Goal: Task Accomplishment & Management: Use online tool/utility

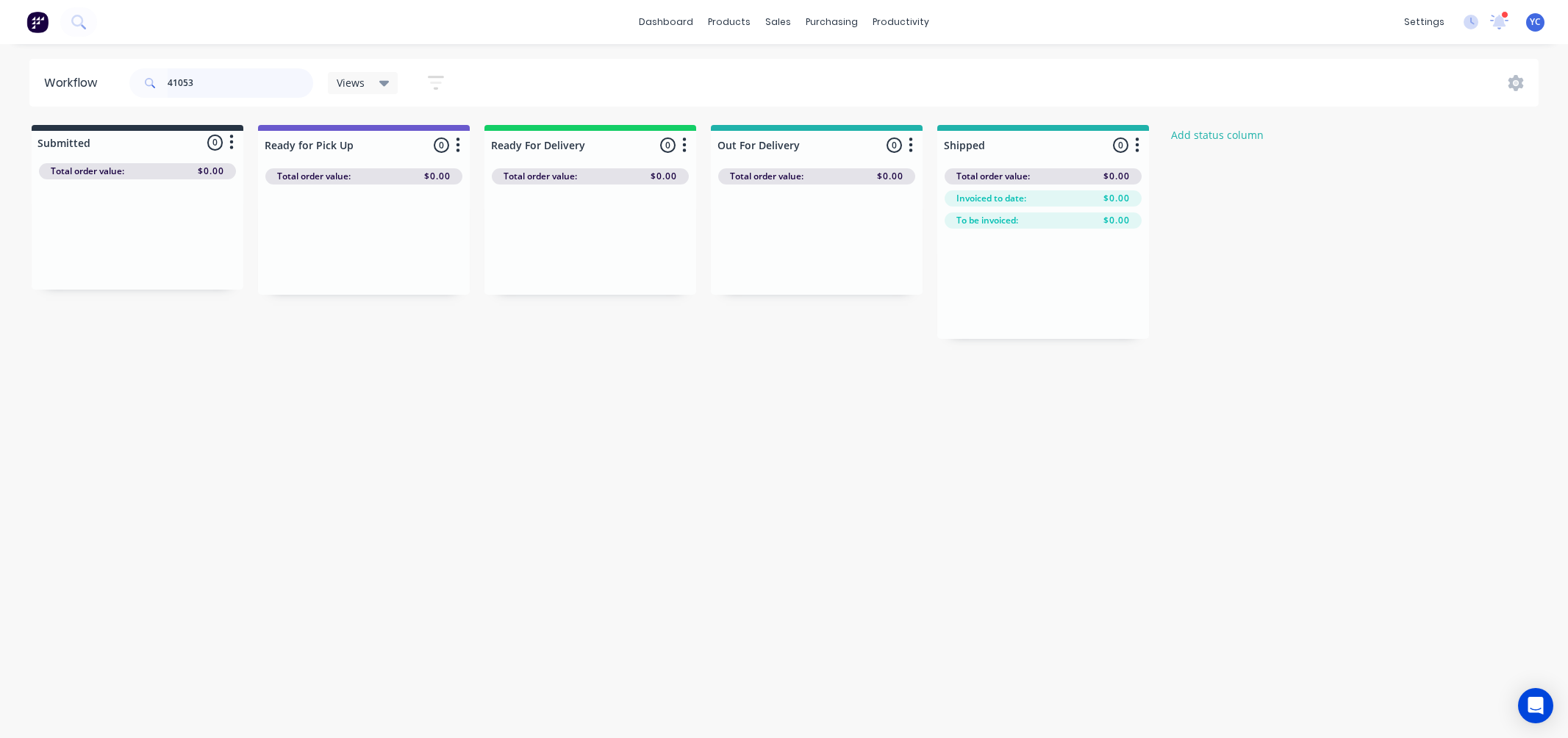
click at [0, 0] on html "dashboard products sales purchasing productivity dashboard products Product Cat…" at bounding box center [784, 325] width 1568 height 650
click at [109, 268] on p "PO #Gables - Pad 2" at bounding box center [83, 274] width 77 height 13
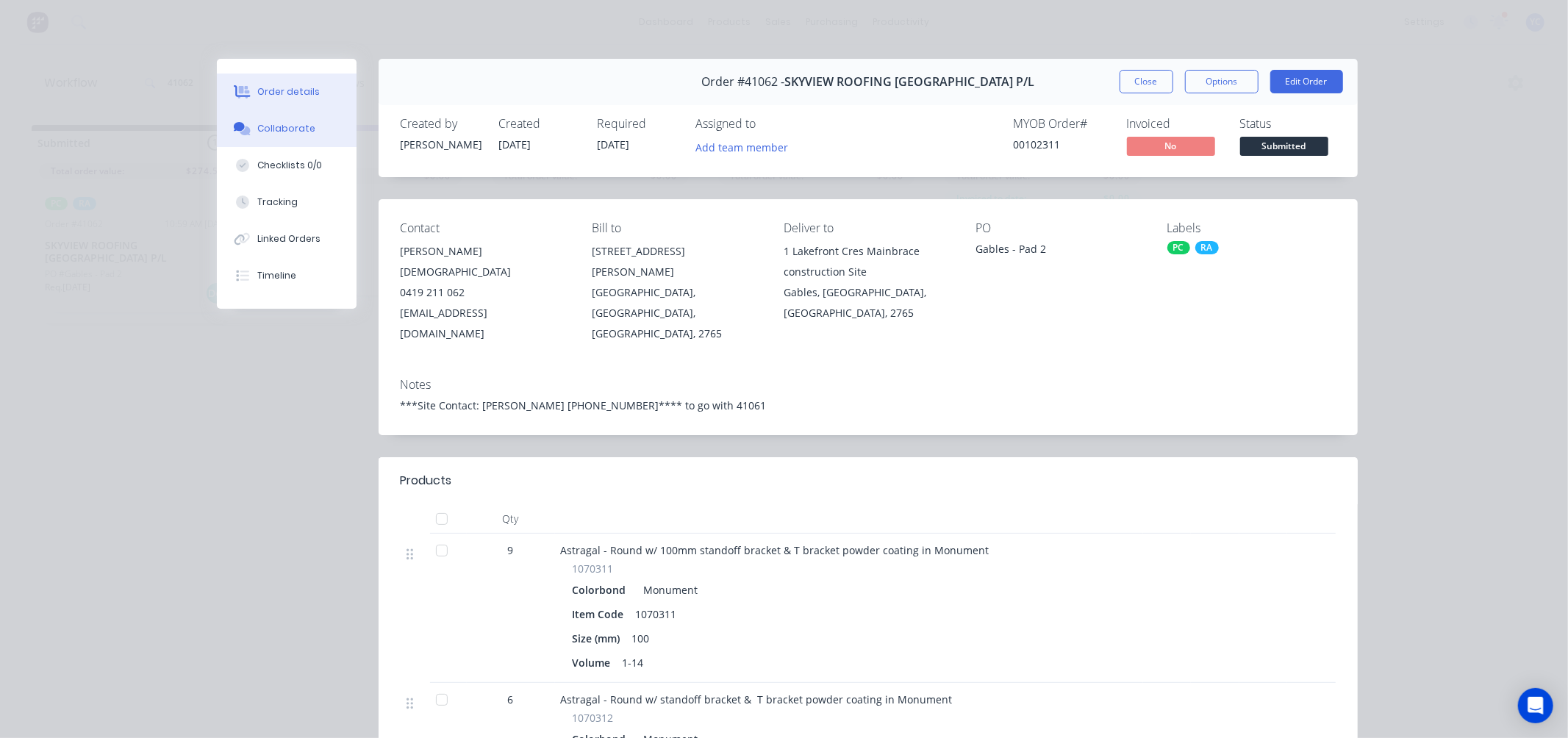
click at [282, 120] on button "Collaborate" at bounding box center [286, 128] width 140 height 37
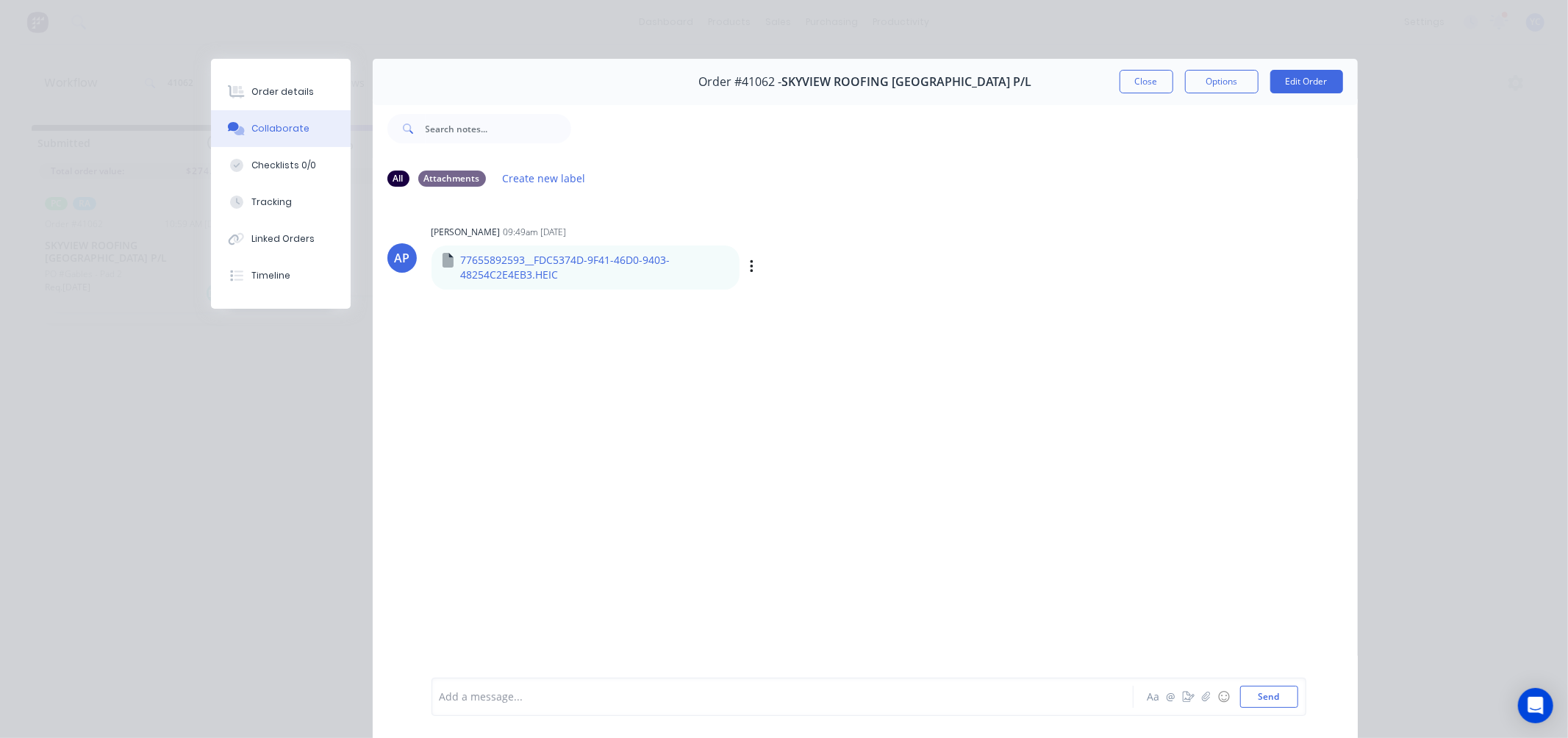
click at [572, 258] on p "77655892593__FDC5374D-9F41-46D0-9403-48254C2E4EB3.HEIC" at bounding box center [595, 268] width 268 height 30
click at [464, 254] on div "77655892593__FDC5374D-9F41-46D0-9403-48254C2E4EB3.HEIC" at bounding box center [661, 249] width 460 height 13
drag, startPoint x: 743, startPoint y: 268, endPoint x: 747, endPoint y: 275, distance: 8.1
click at [750, 275] on icon "button" at bounding box center [752, 267] width 4 height 17
click at [784, 300] on button "Download" at bounding box center [849, 306] width 165 height 33
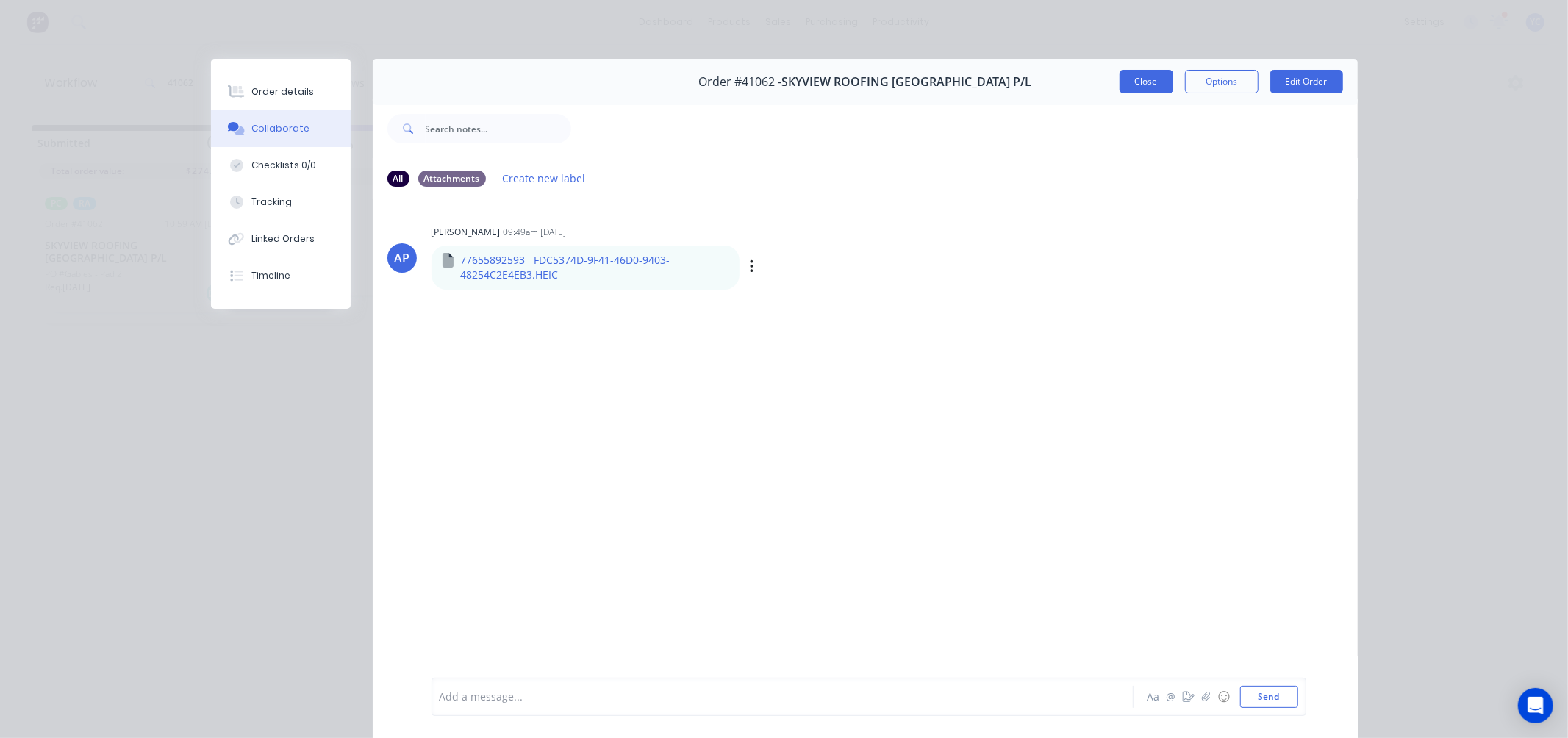
click at [1141, 81] on button "Close" at bounding box center [1146, 81] width 54 height 23
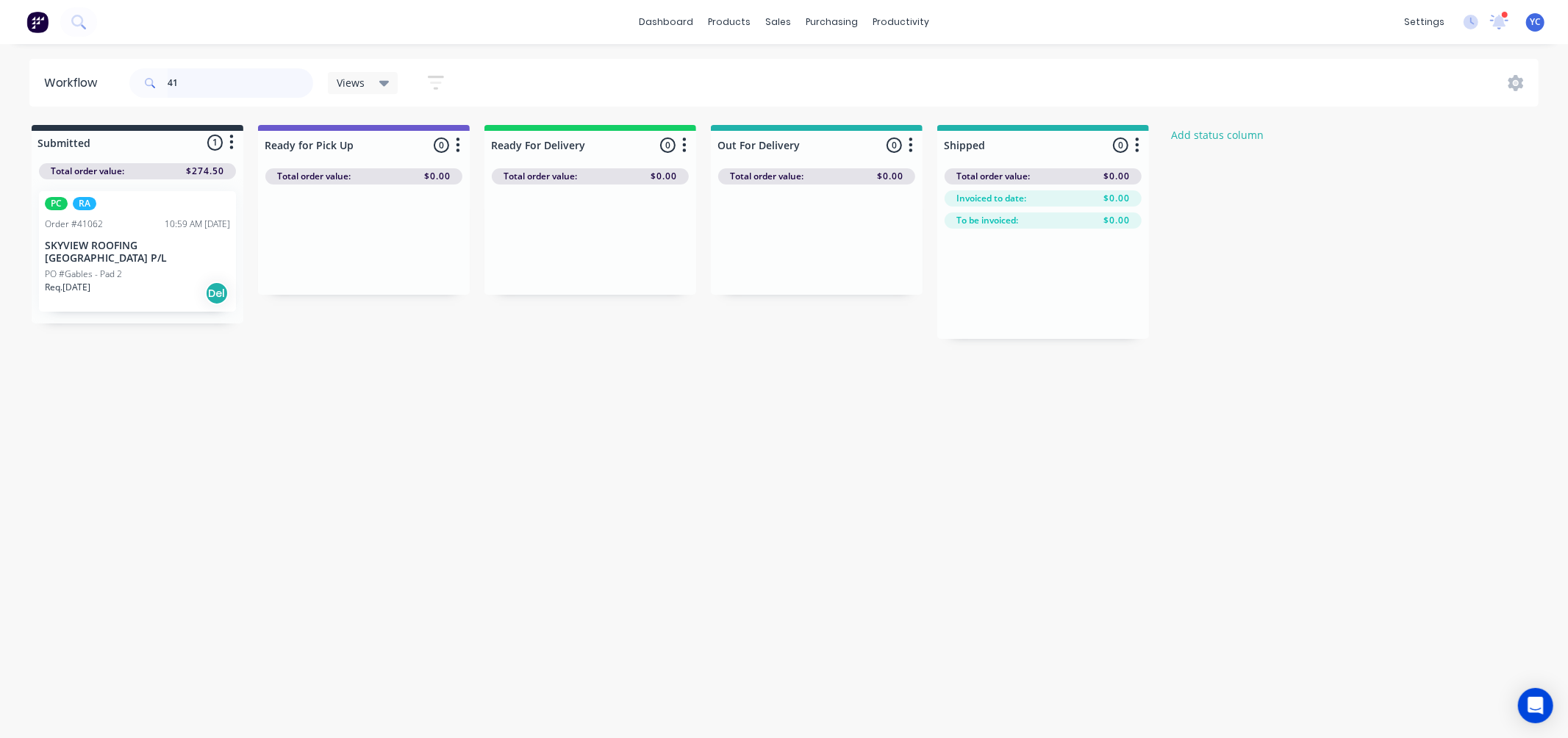
type input "4"
click at [38, 30] on img at bounding box center [37, 22] width 22 height 22
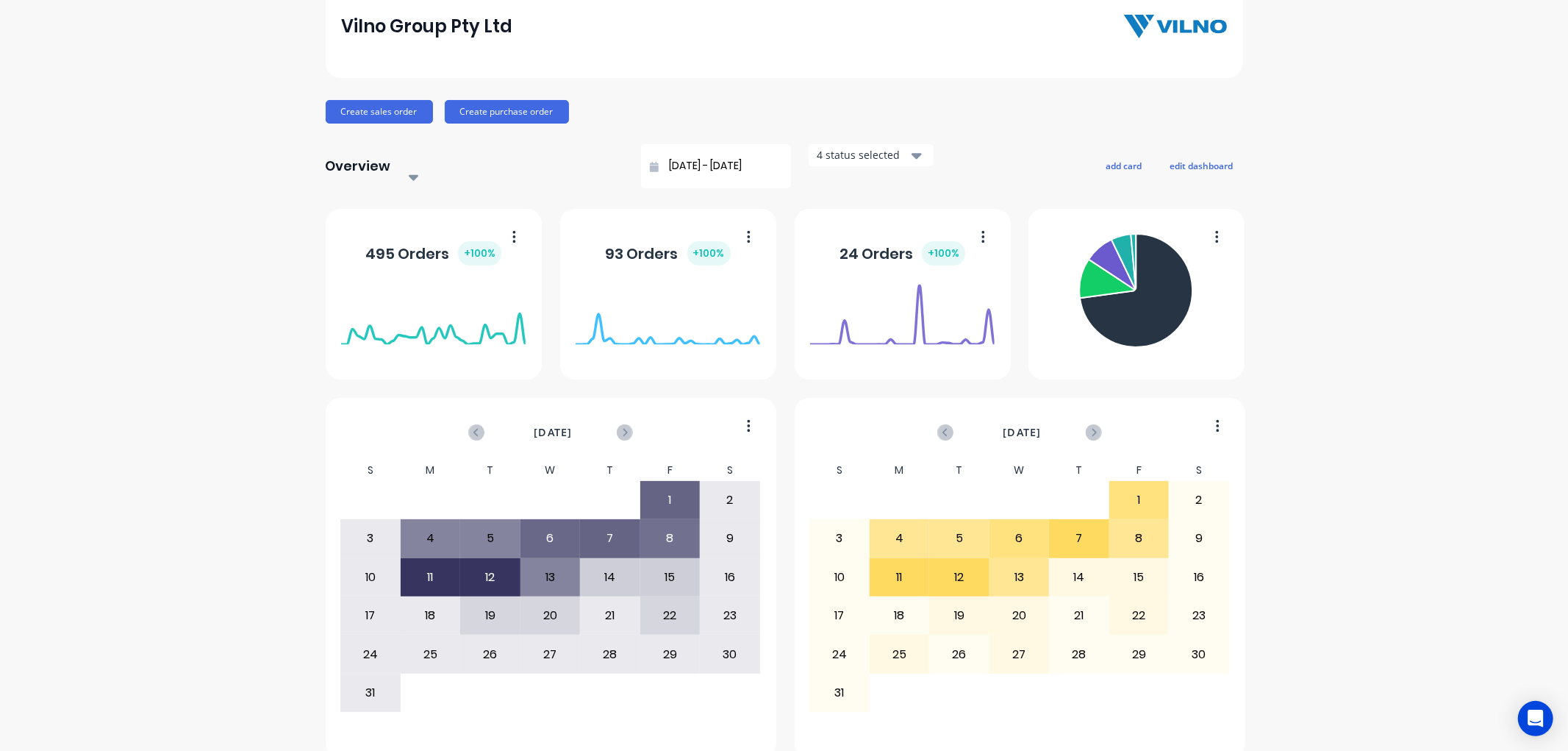
scroll to position [90, 0]
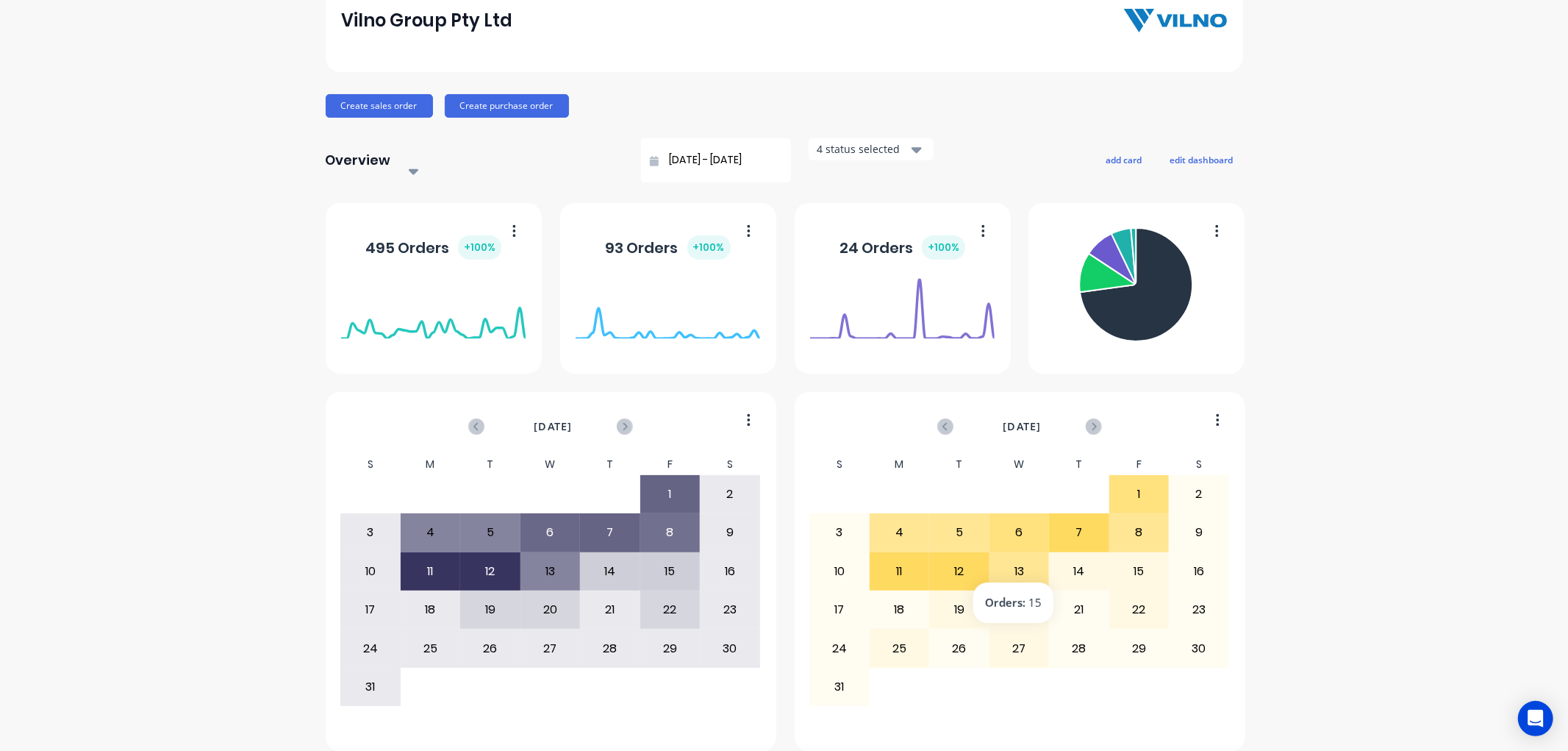
click at [1006, 553] on div "13" at bounding box center [1019, 571] width 59 height 37
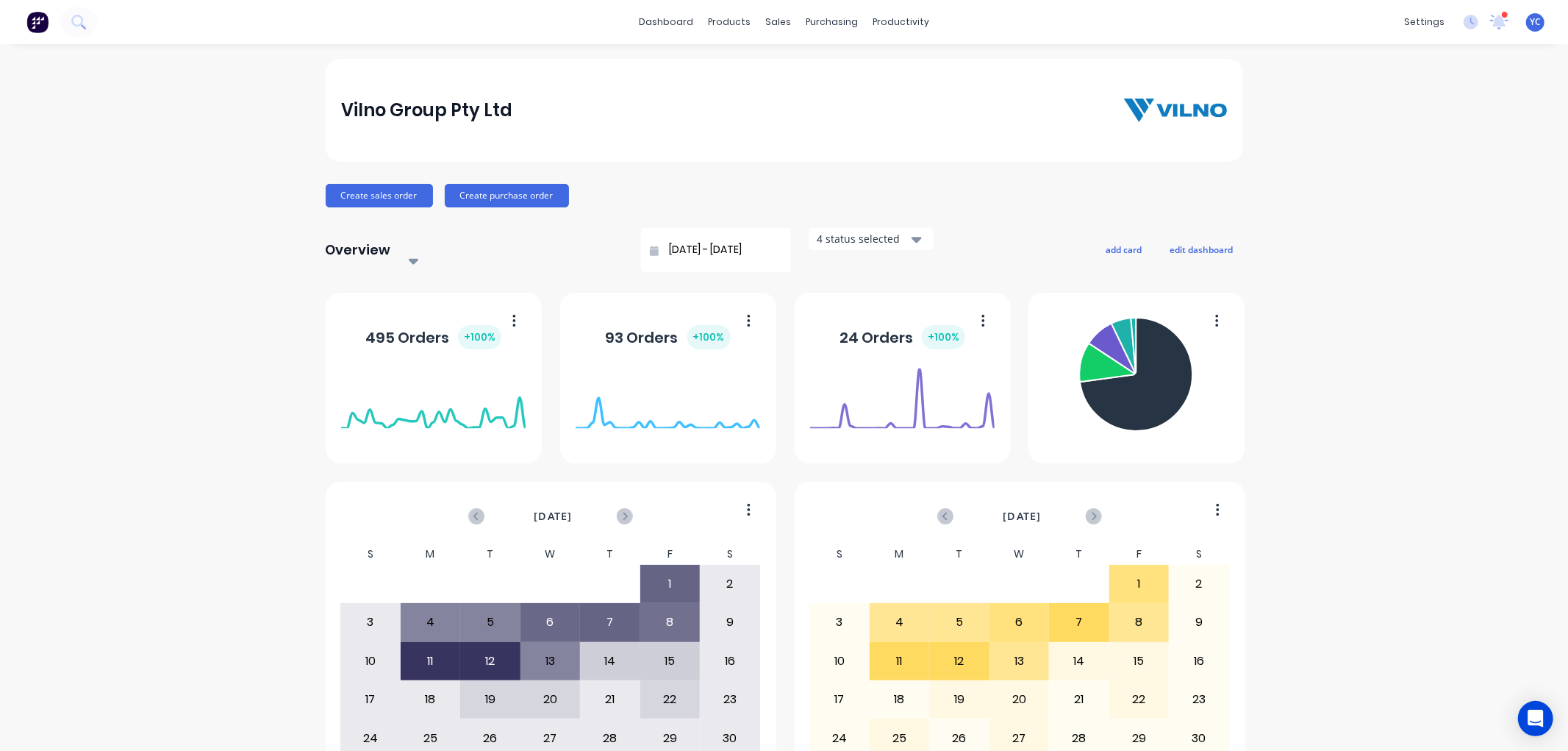
click at [445, 239] on div at bounding box center [513, 237] width 212 height 18
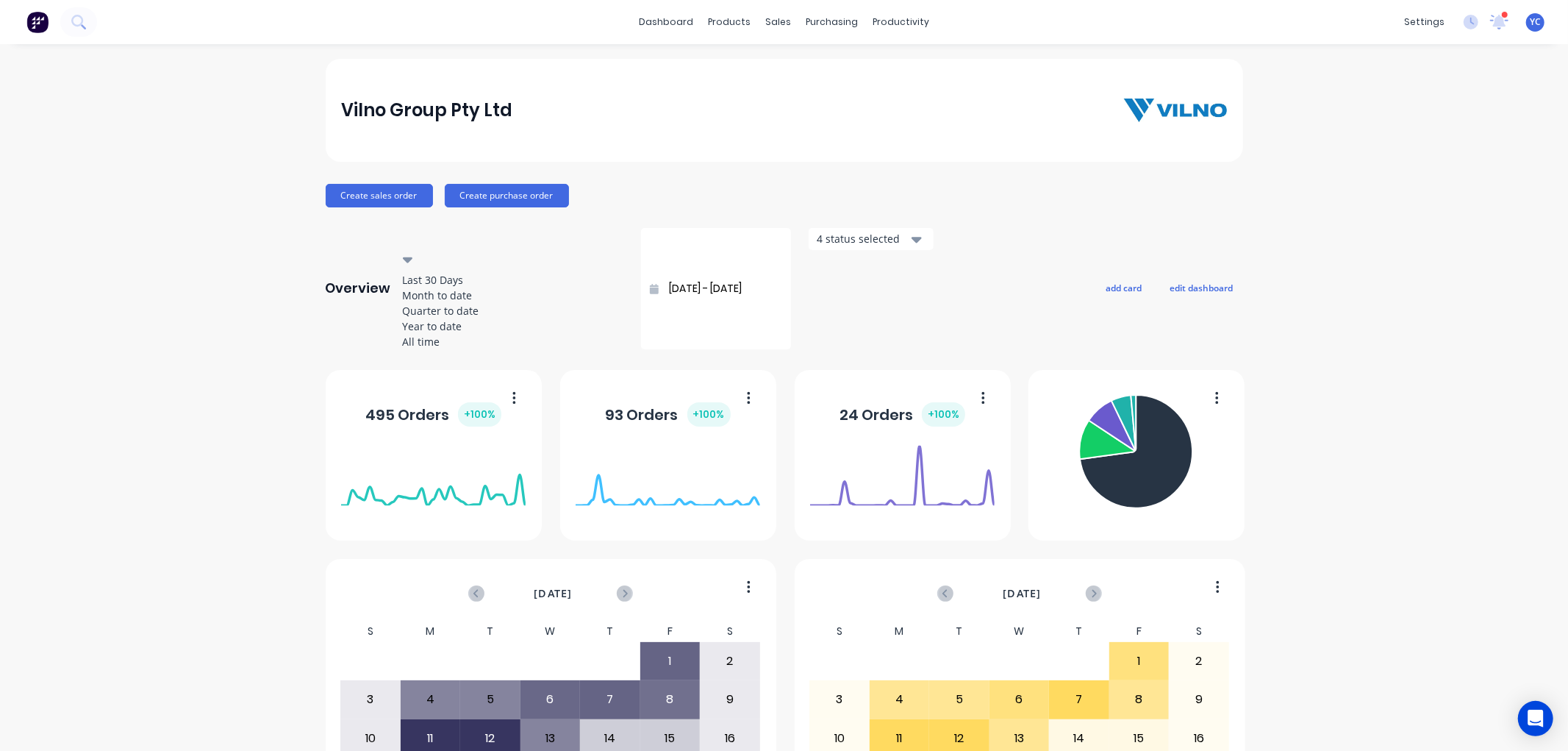
click at [472, 303] on div "Month to date" at bounding box center [513, 294] width 221 height 15
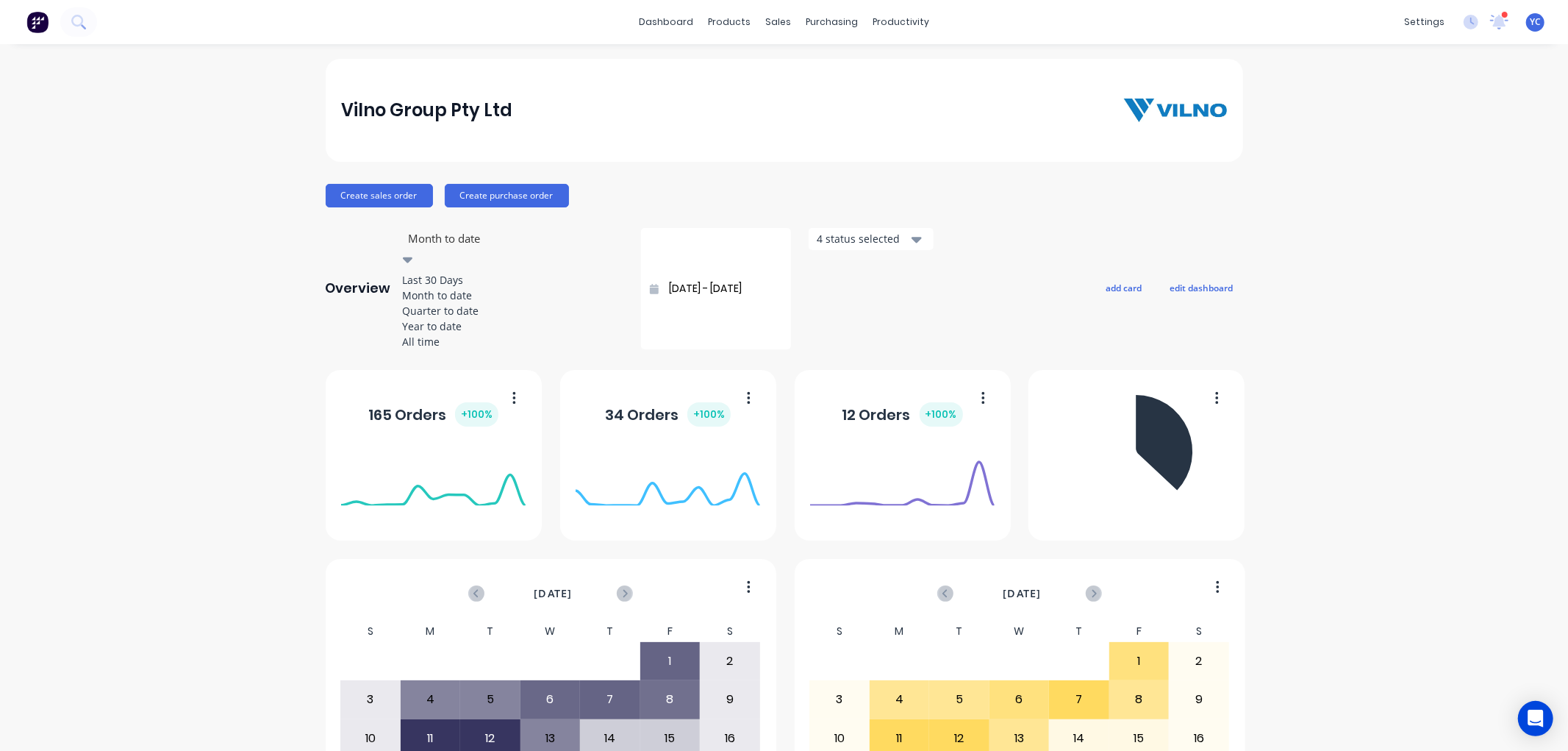
click at [489, 242] on div at bounding box center [513, 238] width 212 height 18
click at [480, 272] on div "Last 30 Days" at bounding box center [513, 279] width 221 height 15
type input "13/07/25 - 12/08/25"
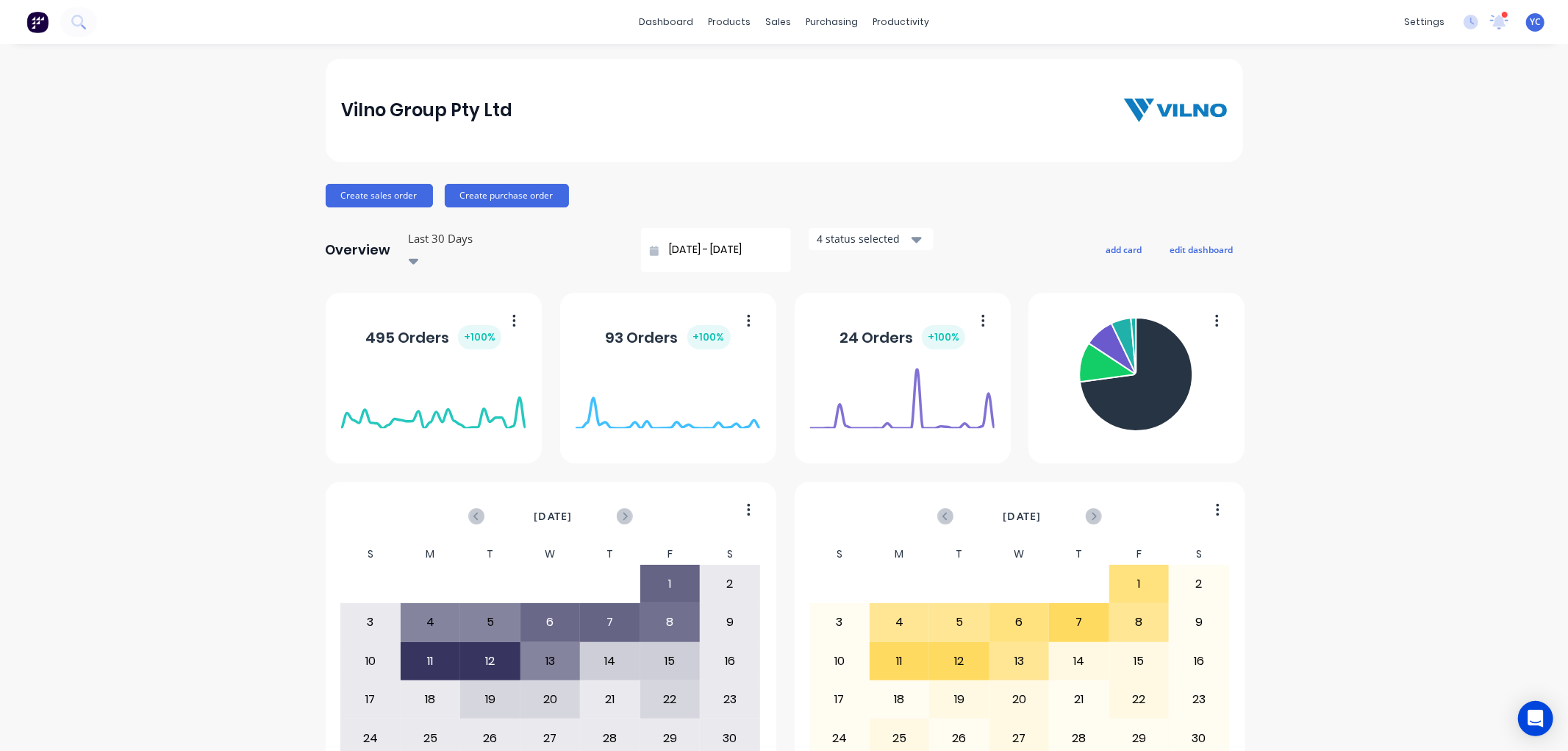
click at [1133, 108] on img at bounding box center [1175, 110] width 103 height 23
click at [670, 22] on link "dashboard" at bounding box center [666, 22] width 69 height 22
click at [722, 21] on div "products" at bounding box center [729, 22] width 57 height 22
click at [771, 30] on div "sales" at bounding box center [778, 22] width 40 height 22
click at [812, 64] on div "Sales Orders" at bounding box center [827, 71] width 60 height 13
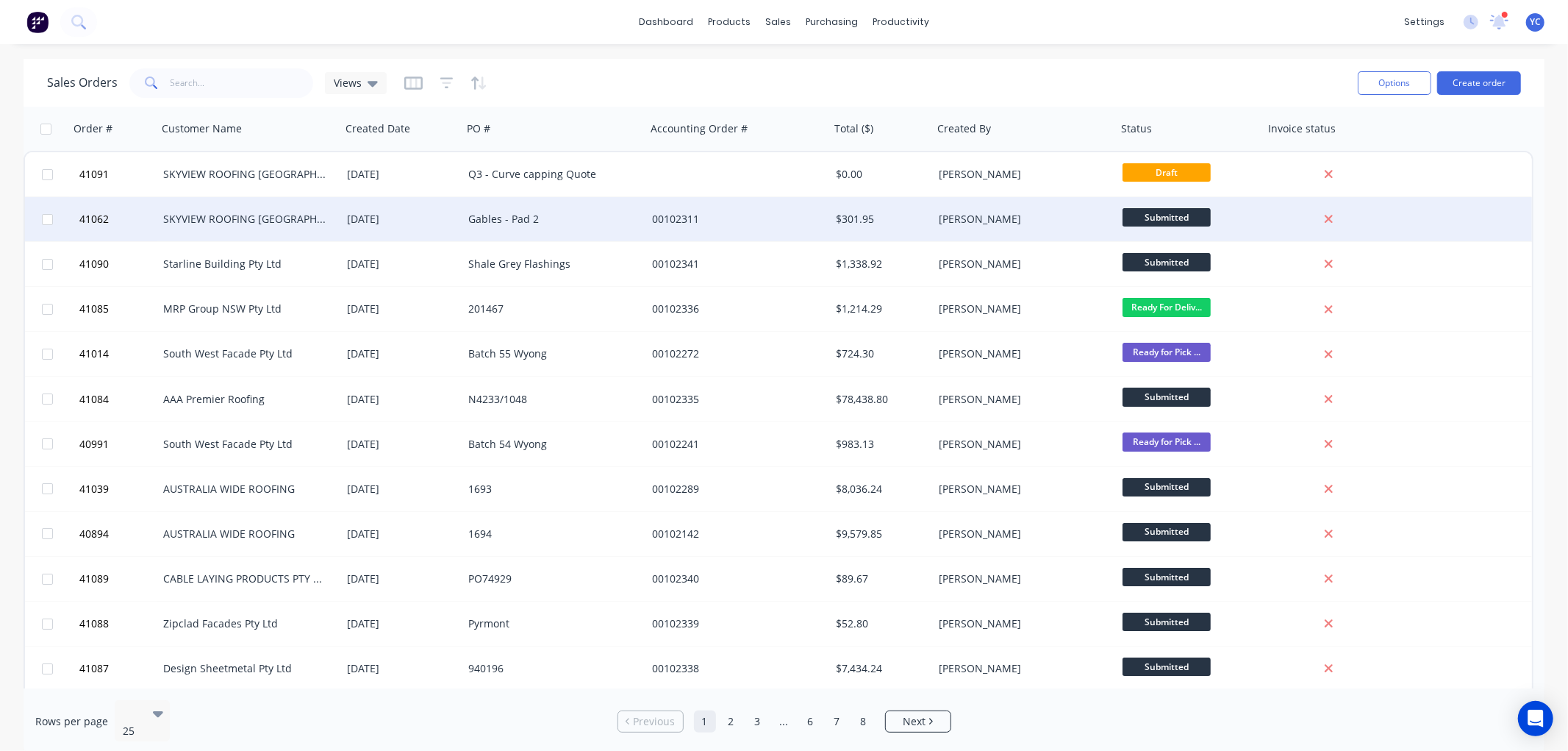
click at [302, 219] on div "SKYVIEW ROOFING [GEOGRAPHIC_DATA] P/L" at bounding box center [244, 219] width 163 height 14
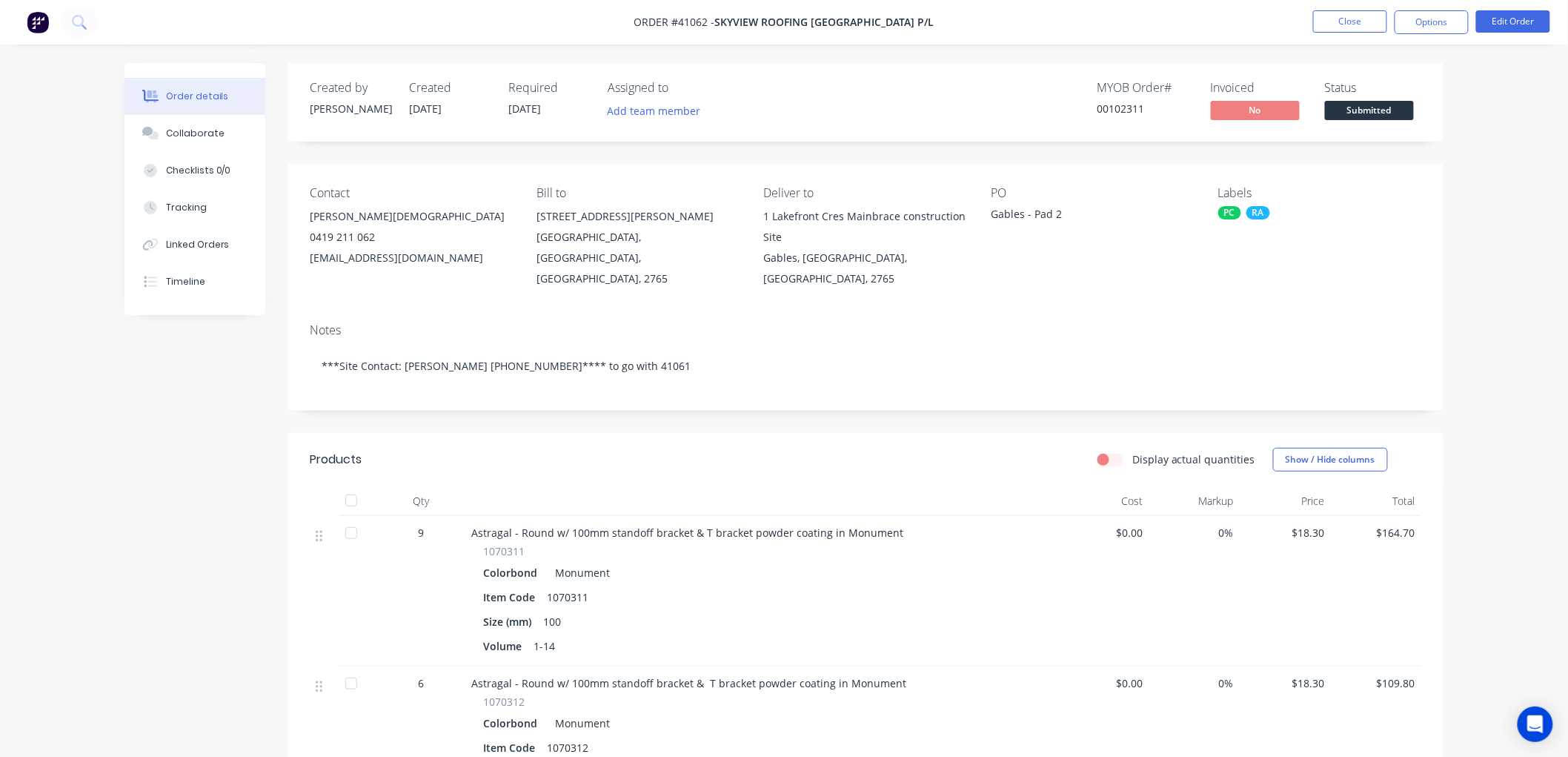
click at [199, 95] on div "Order details" at bounding box center [197, 96] width 63 height 13
click at [764, 15] on span "SKYVIEW ROOFING [GEOGRAPHIC_DATA] P/L" at bounding box center [824, 22] width 219 height 14
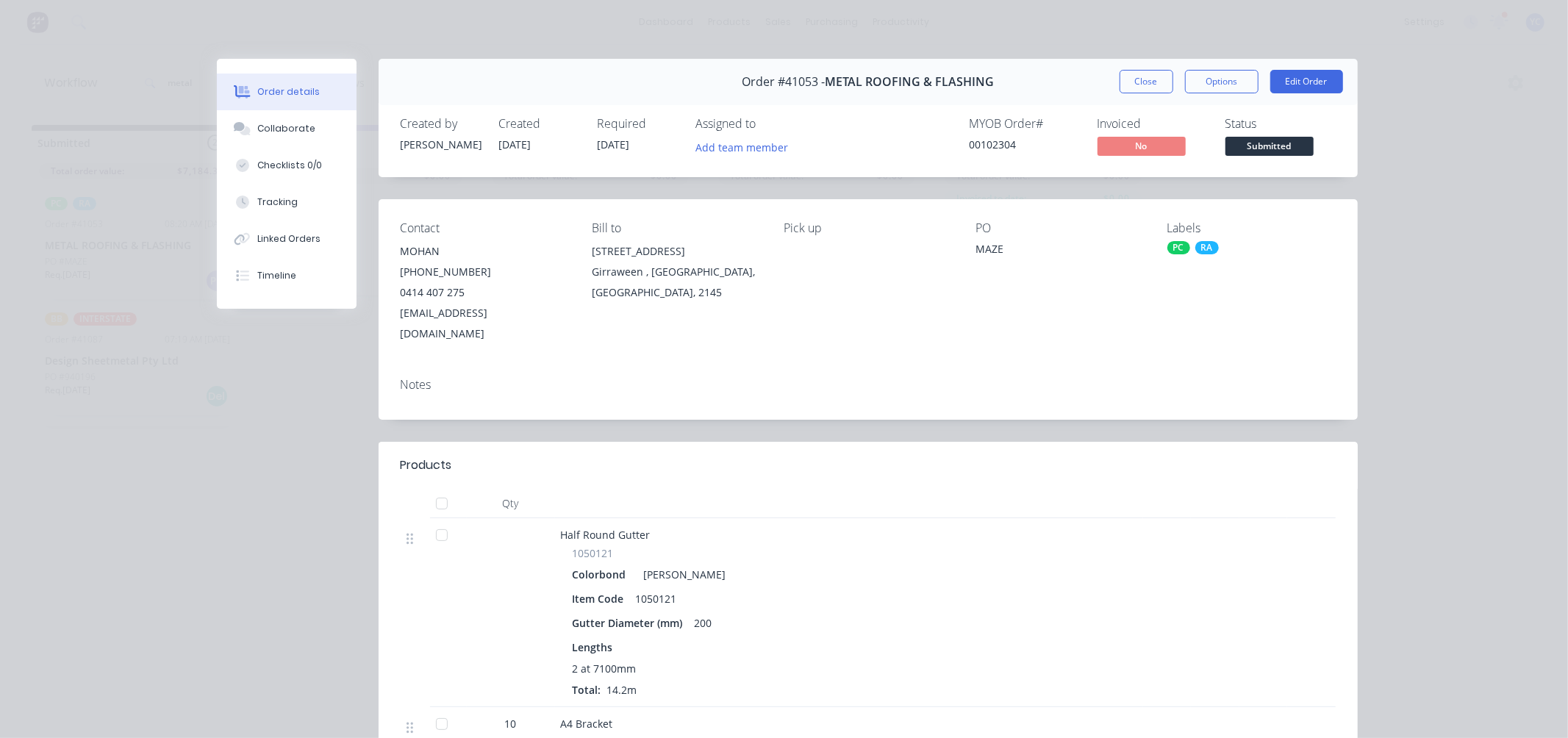
scroll to position [383, 0]
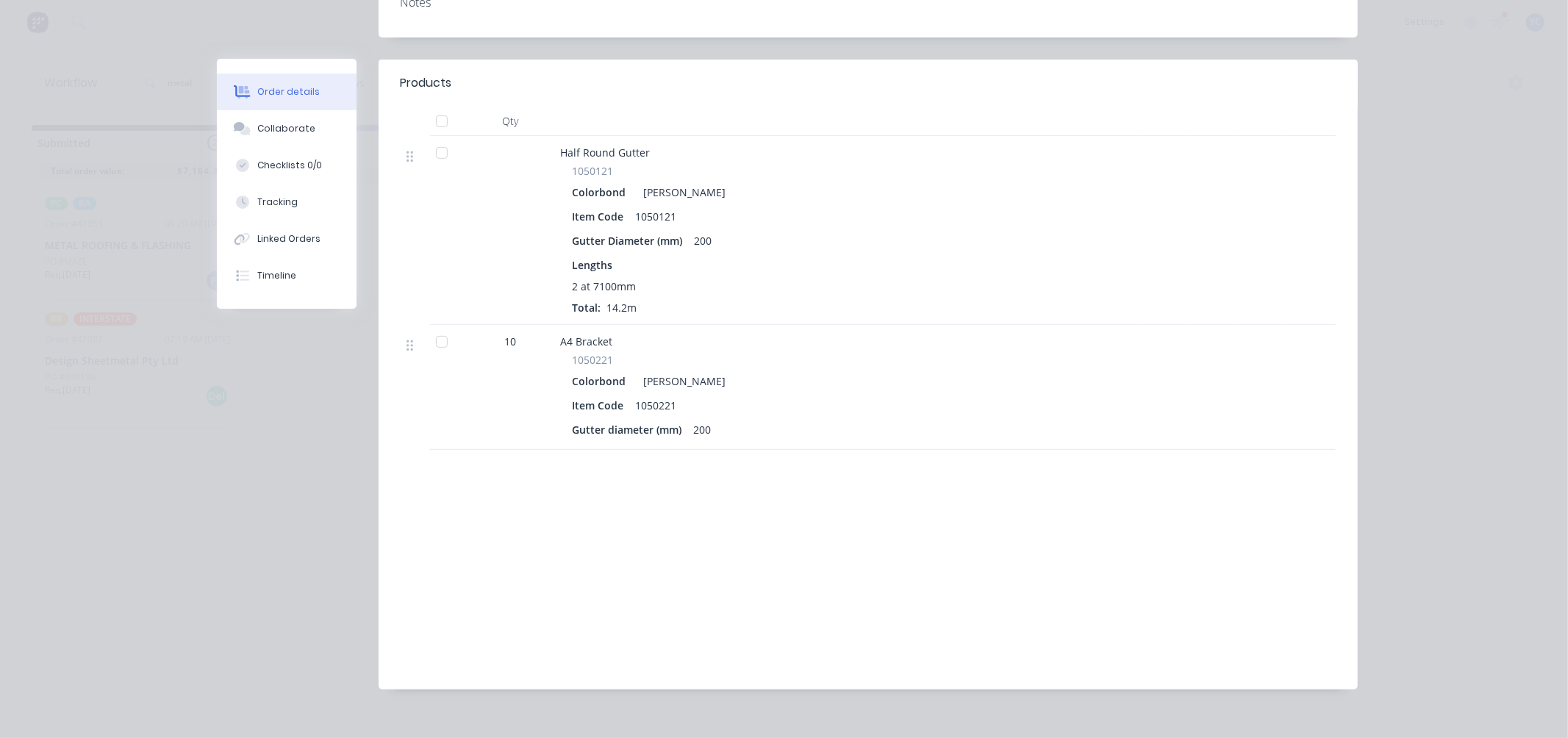
click at [97, 116] on div "Order details Collaborate Checklists 0/0 Tracking Linked Orders Timeline Order …" at bounding box center [784, 369] width 1568 height 738
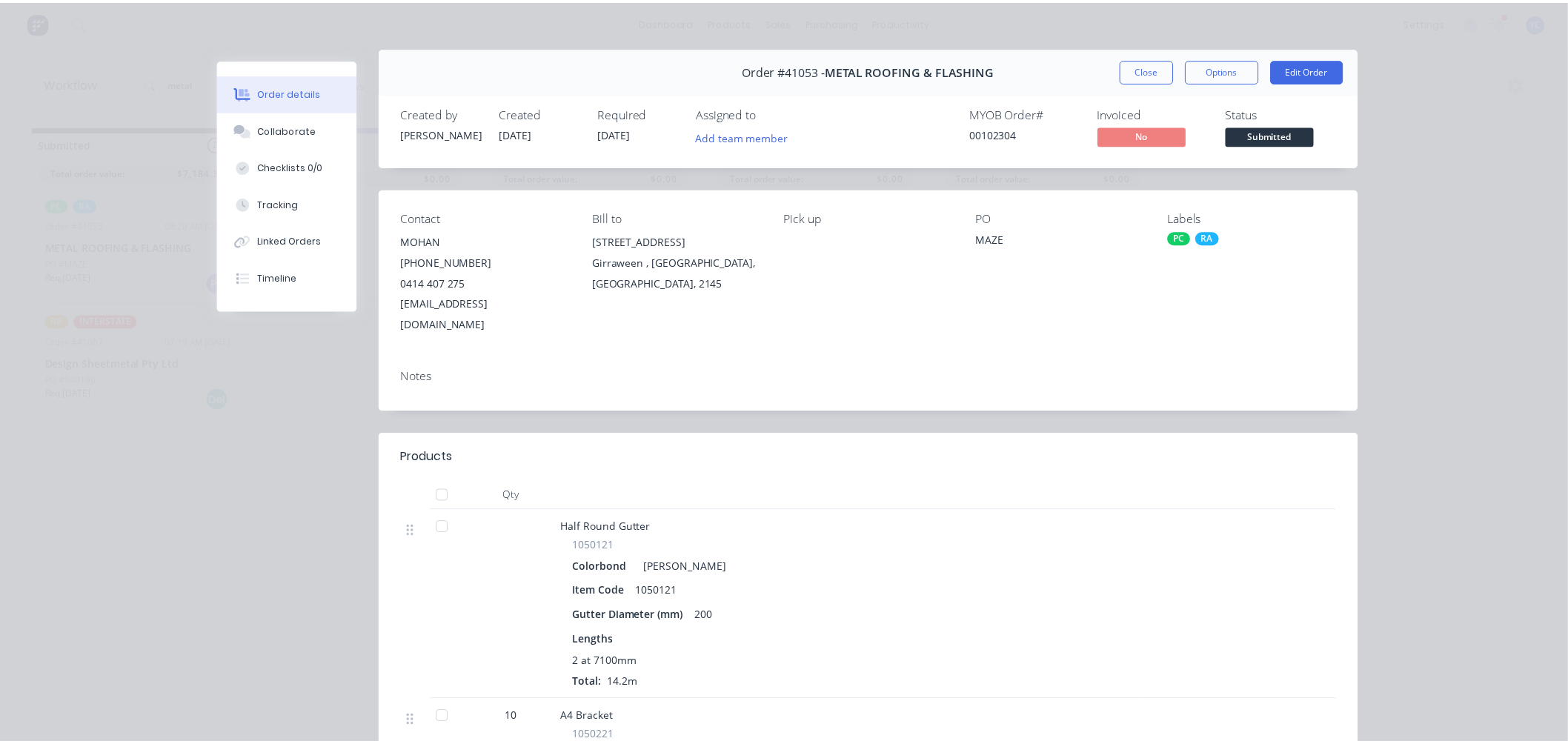
scroll to position [0, 0]
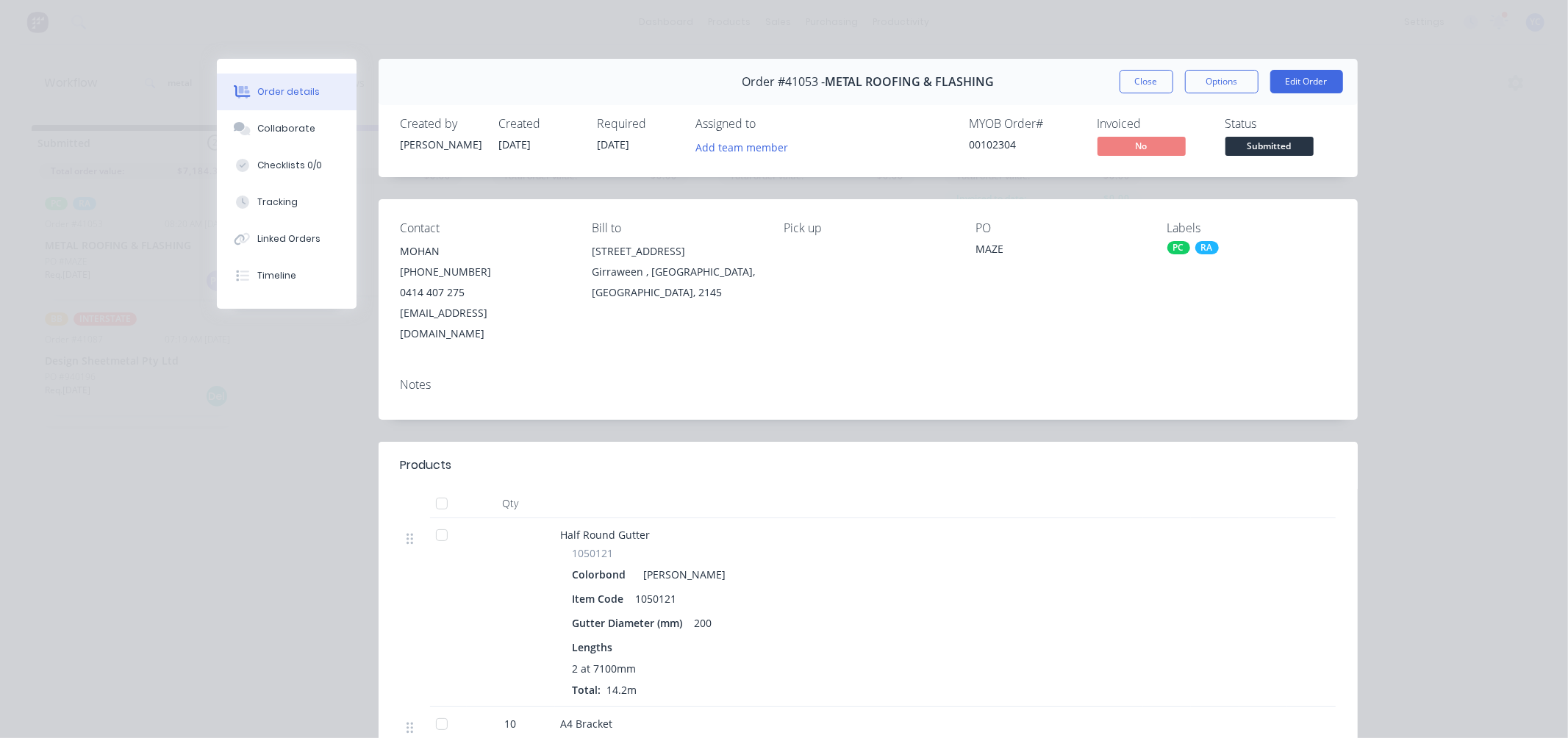
click at [1129, 83] on button "Close" at bounding box center [1146, 81] width 54 height 23
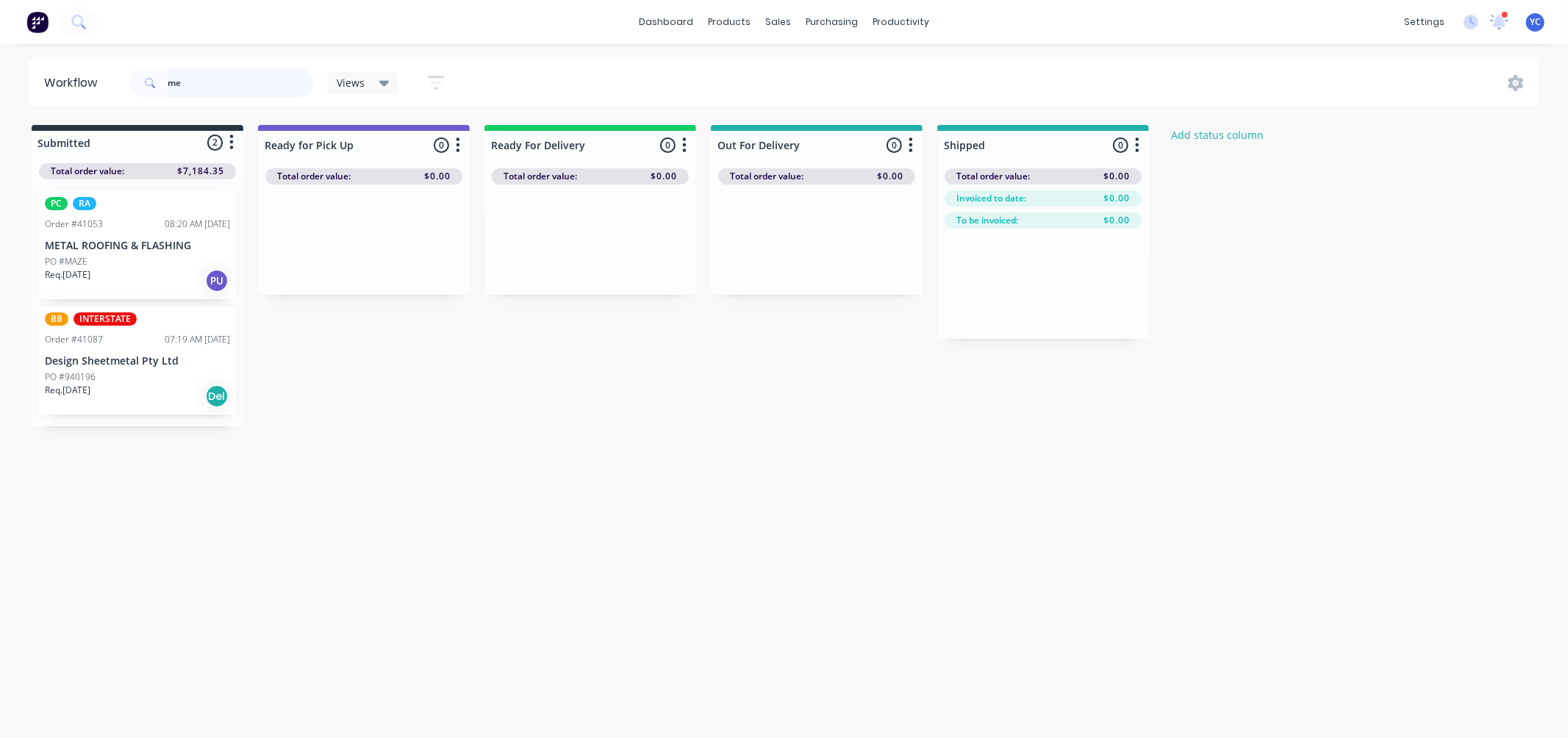
type input "m"
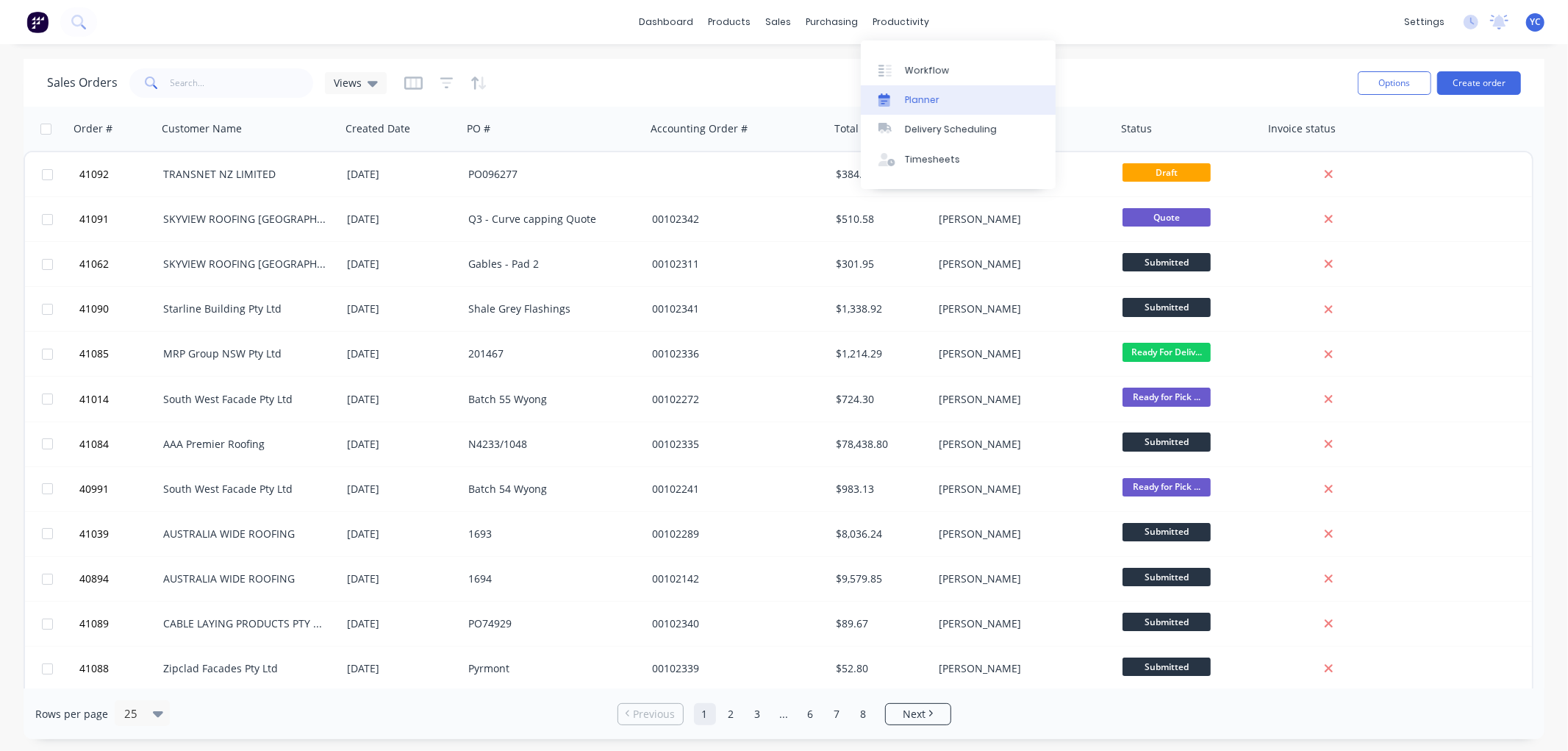
click at [919, 91] on link "Planner" at bounding box center [958, 99] width 195 height 30
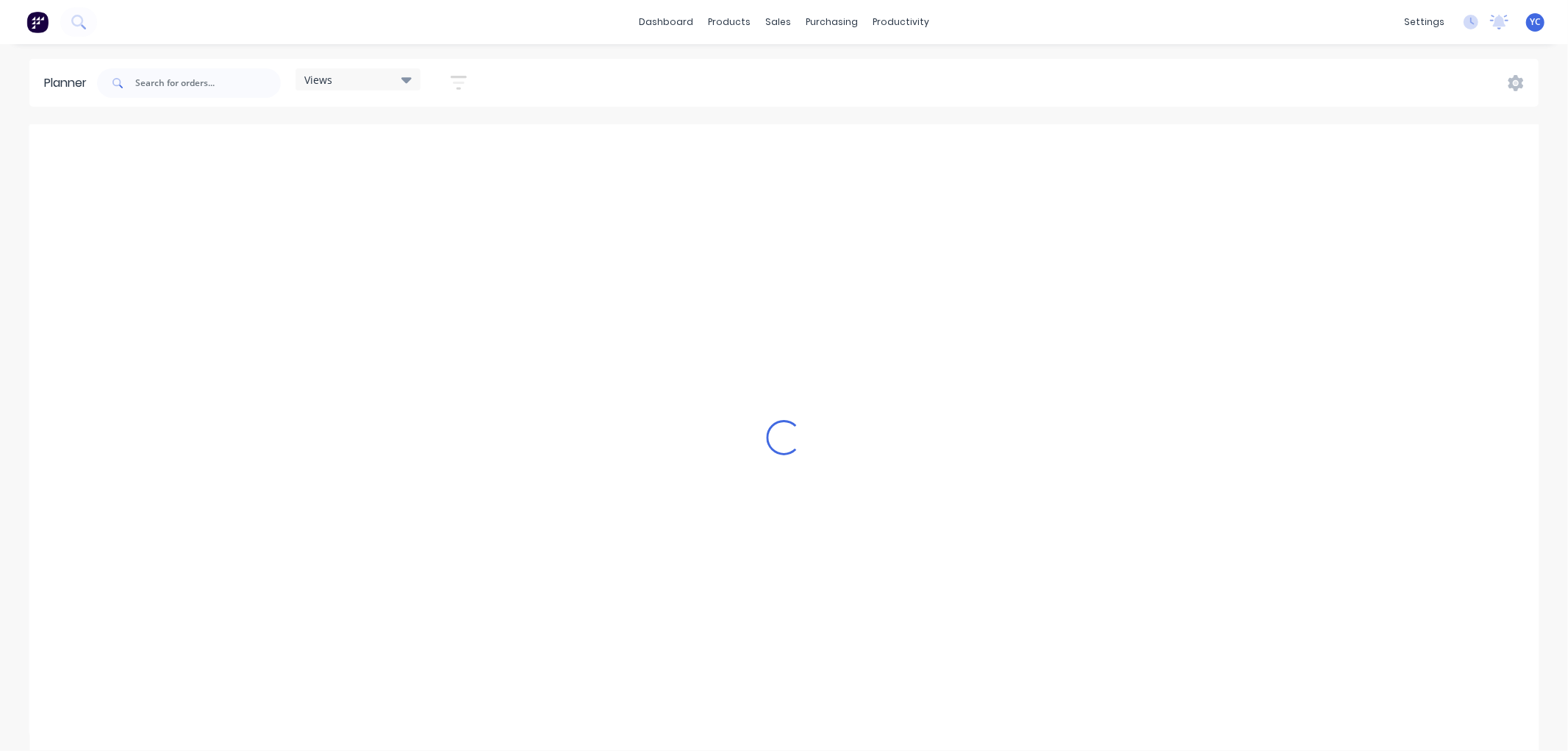
scroll to position [0, 2353]
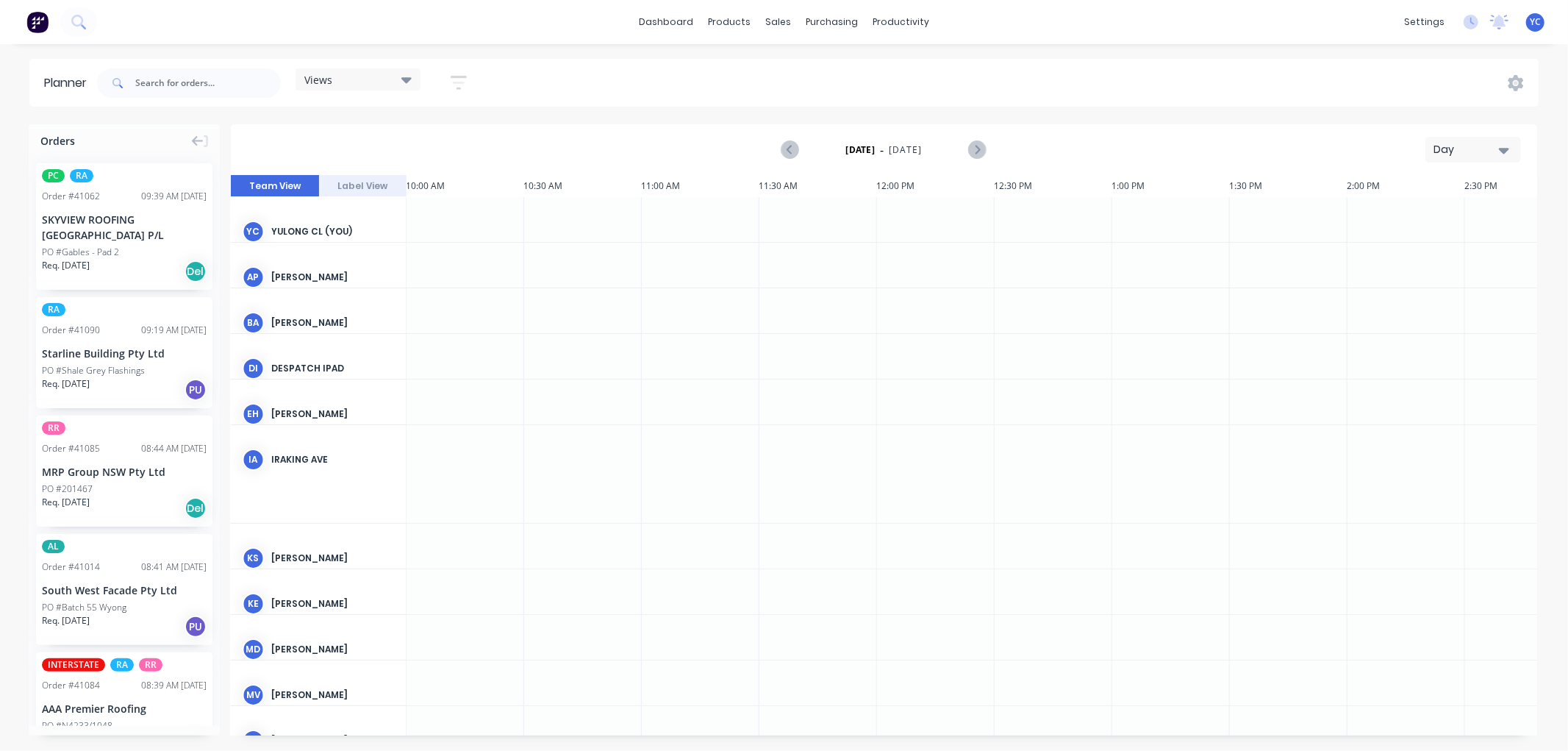
click at [383, 55] on div "dashboard products sales purchasing productivity dashboard products Product Cat…" at bounding box center [784, 376] width 1568 height 751
click at [388, 64] on div "Views Save new view None (Default) edit Iraking edit [PERSON_NAME] edit [PERSON…" at bounding box center [288, 83] width 388 height 44
click at [390, 74] on div "Views" at bounding box center [358, 79] width 107 height 13
click at [407, 79] on icon at bounding box center [406, 79] width 10 height 6
click at [406, 83] on icon at bounding box center [406, 79] width 10 height 16
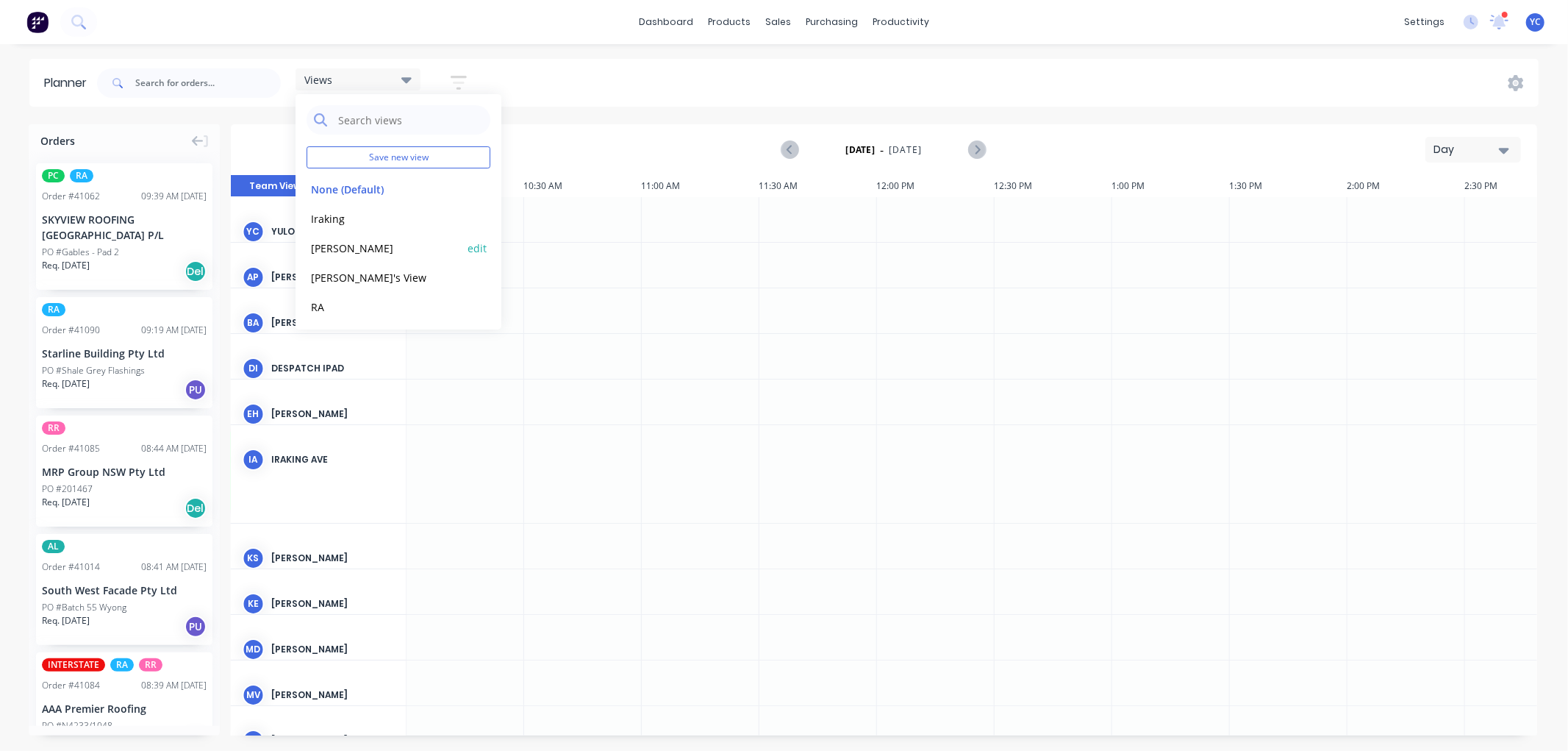
click at [346, 251] on button "kyle" at bounding box center [384, 247] width 156 height 17
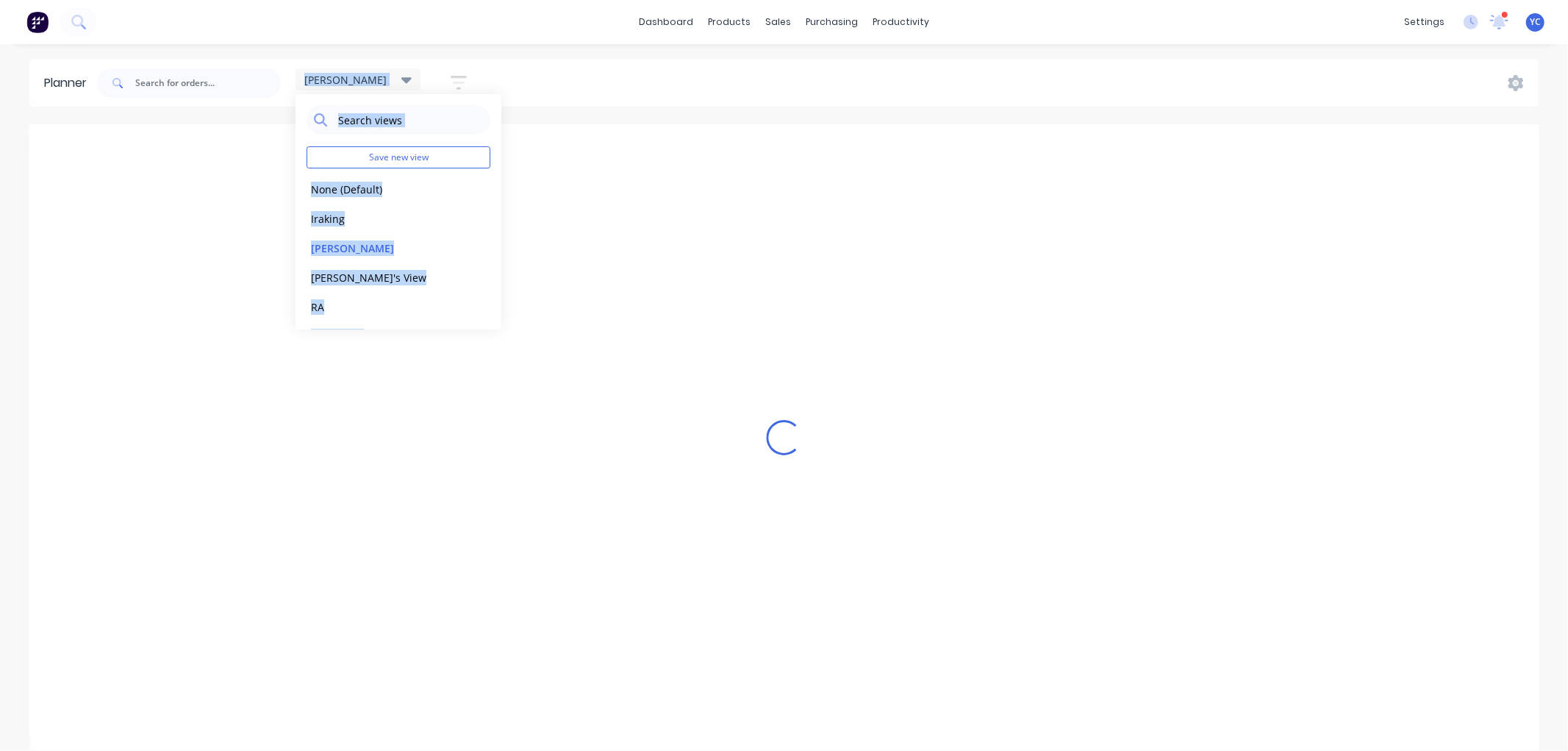
click at [841, 128] on div "Aug 10th - Aug 16th Week" at bounding box center [884, 150] width 1303 height 48
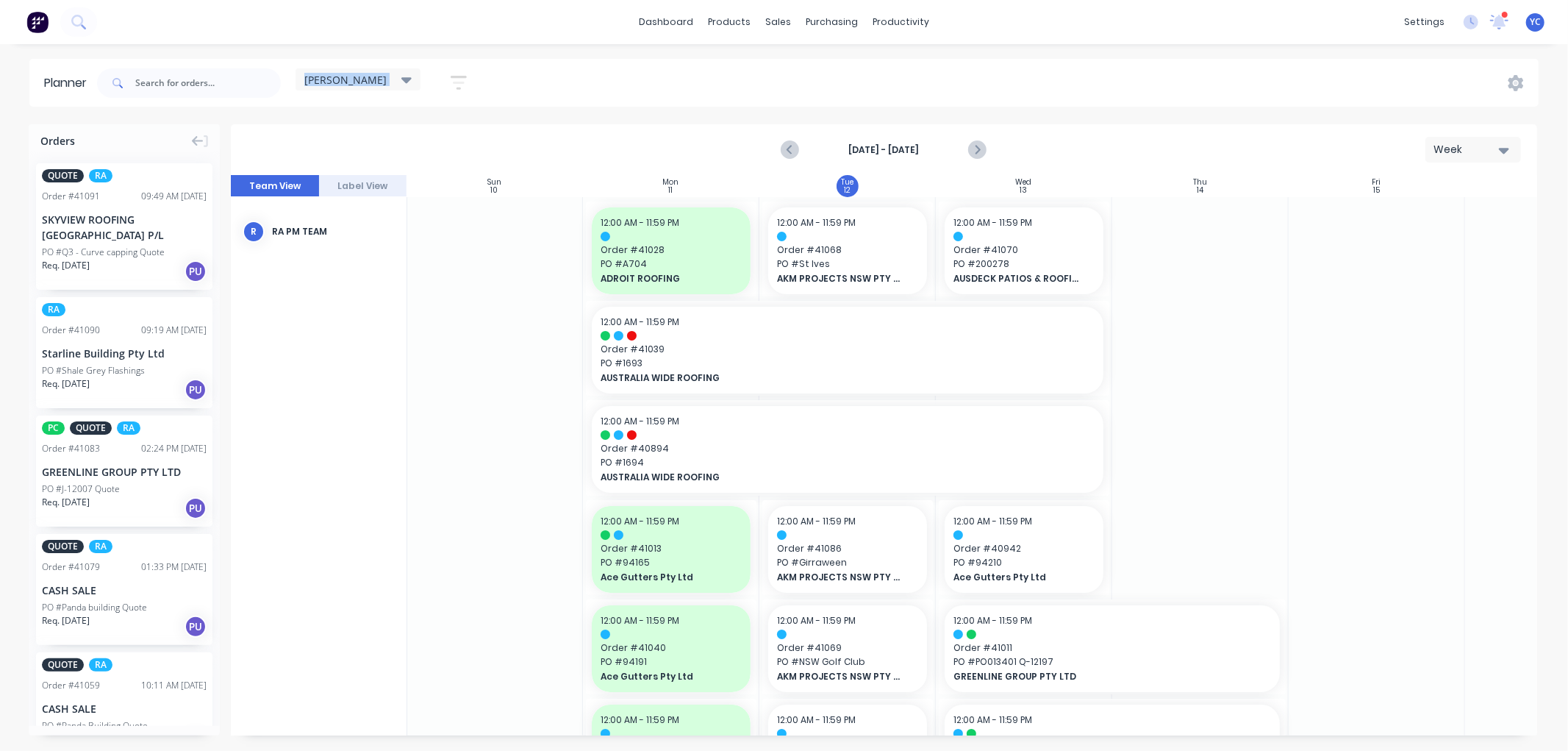
scroll to position [0, 1]
drag, startPoint x: 137, startPoint y: 368, endPoint x: 972, endPoint y: 401, distance: 835.7
